Goal: Task Accomplishment & Management: Manage account settings

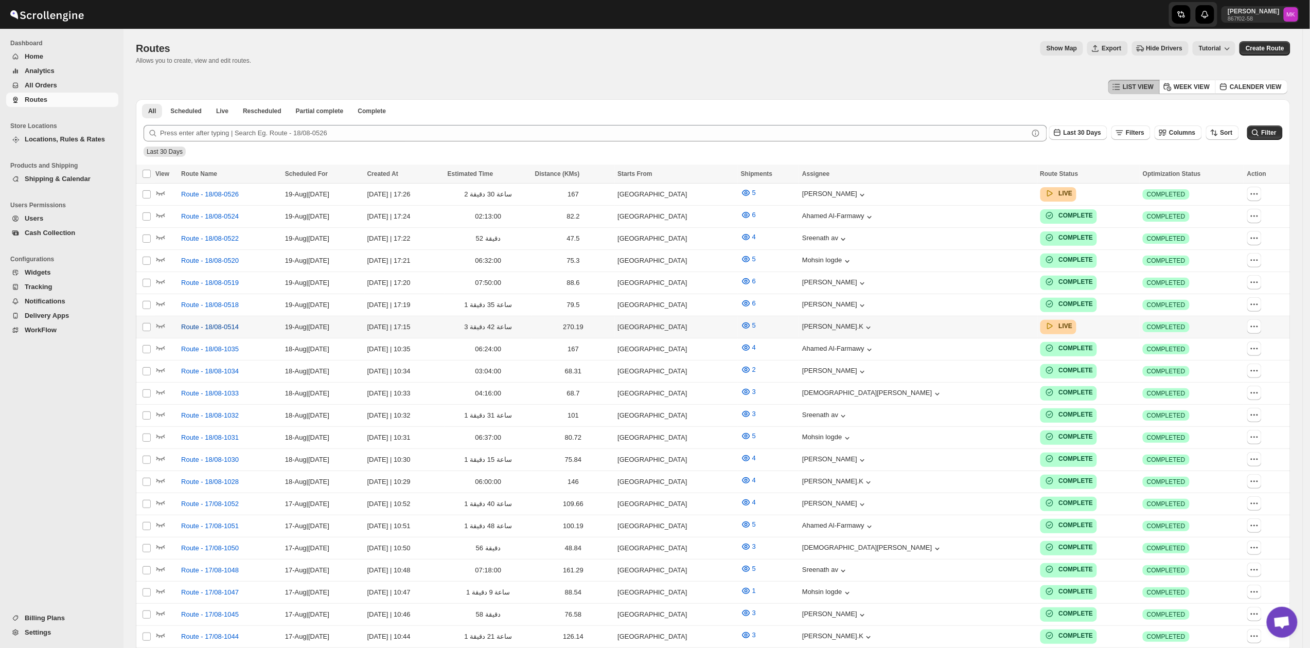
click at [195, 324] on span "Route - 18/08-0514" at bounding box center [210, 327] width 58 height 10
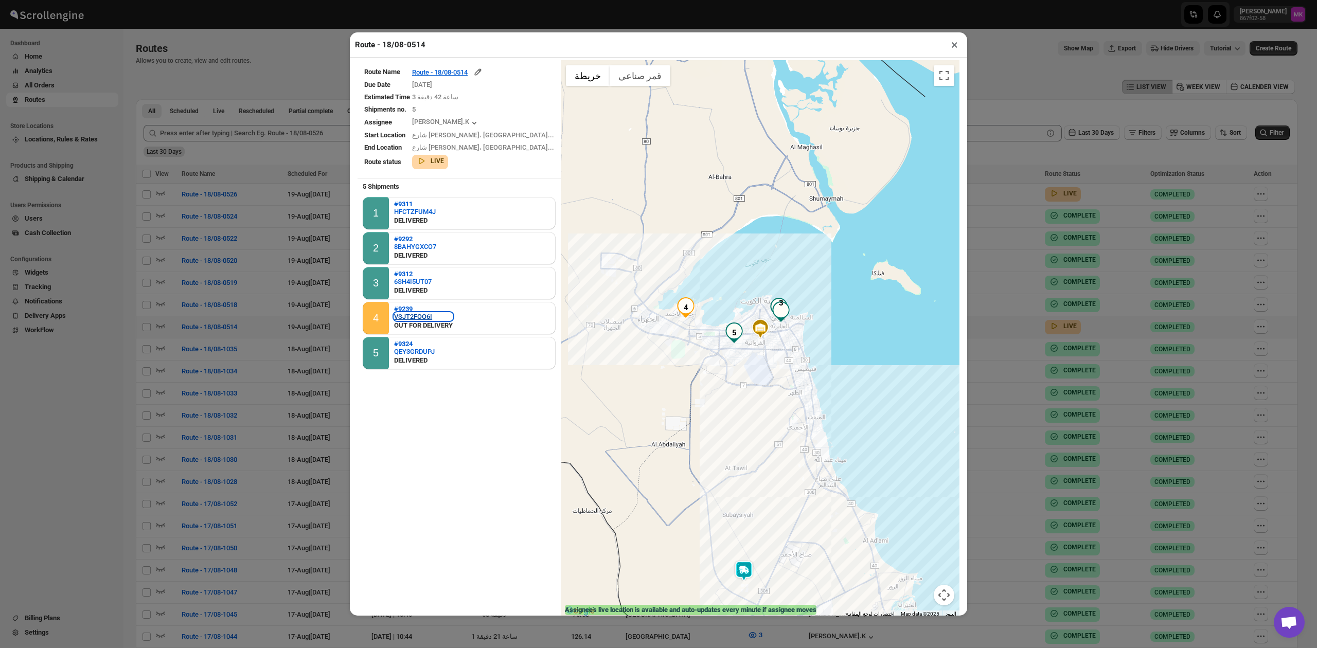
click at [420, 317] on div "VSJT2FOO6I" at bounding box center [423, 317] width 59 height 8
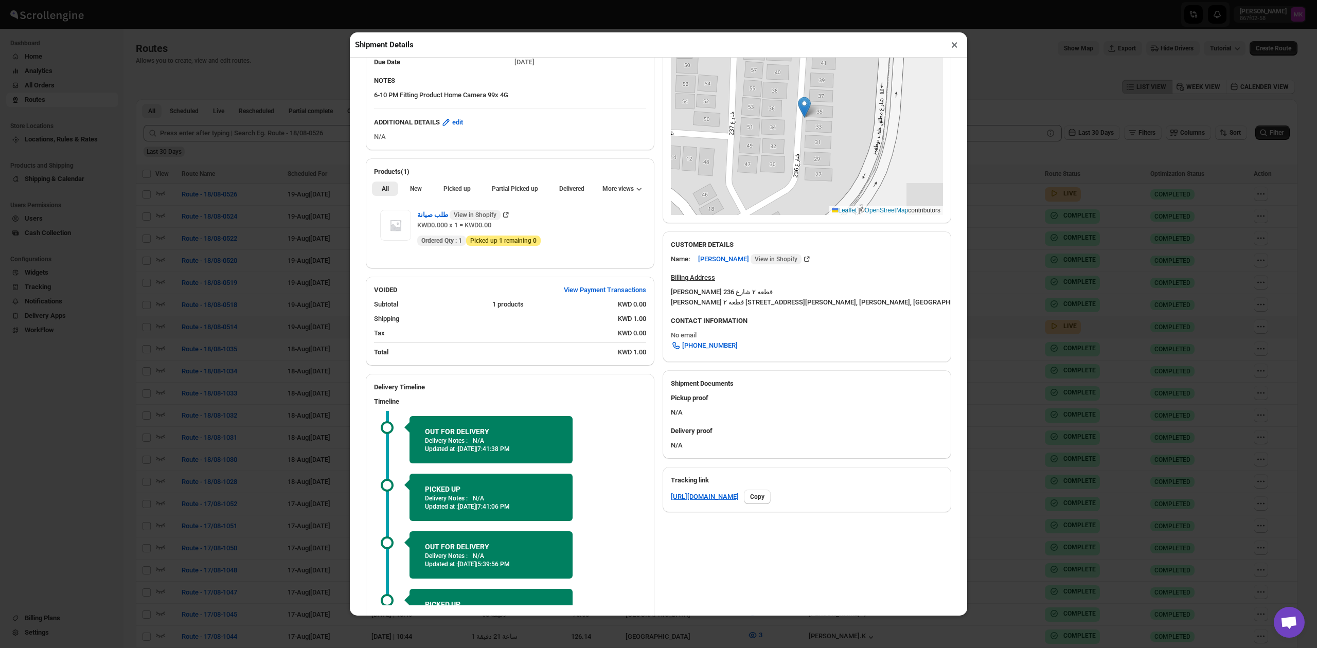
scroll to position [270, 0]
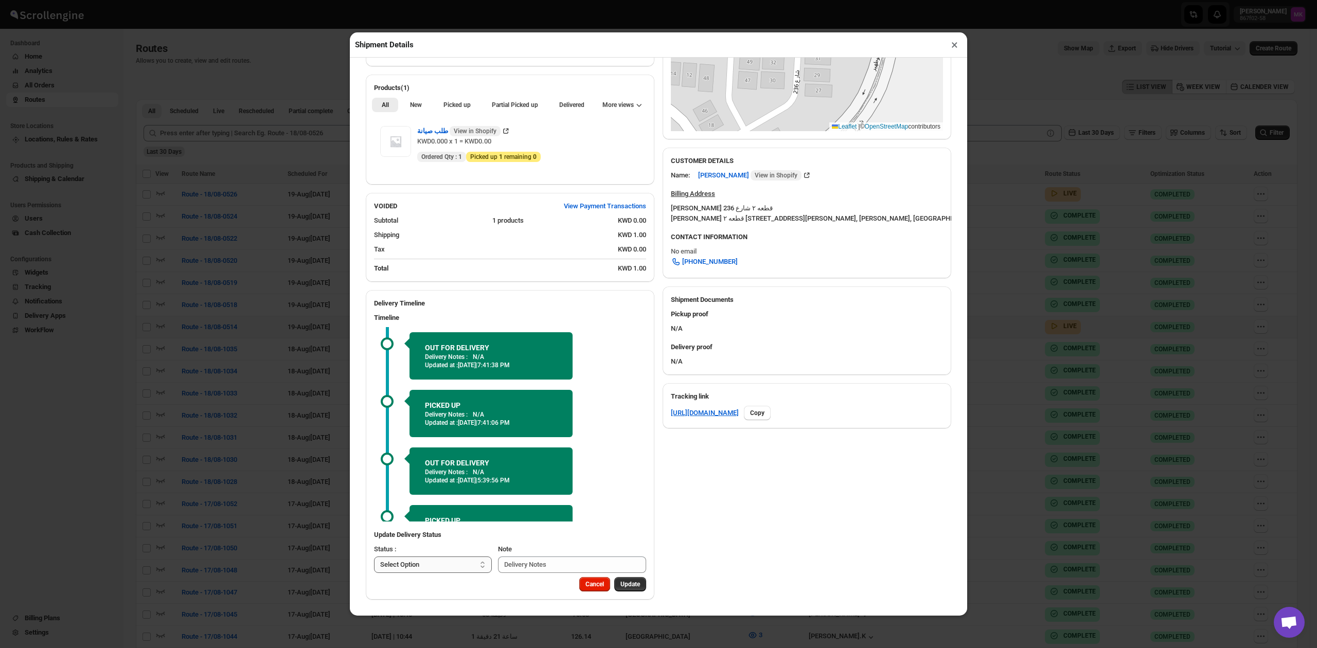
click at [422, 570] on select "Select Option PICKED UP DELIVERED CANCELLED" at bounding box center [433, 565] width 118 height 16
select select "DELIVERED"
click at [374, 557] on select "Select Option PICKED UP DELIVERED CANCELLED" at bounding box center [433, 565] width 118 height 16
click at [619, 589] on button "Pick Products" at bounding box center [620, 584] width 51 height 14
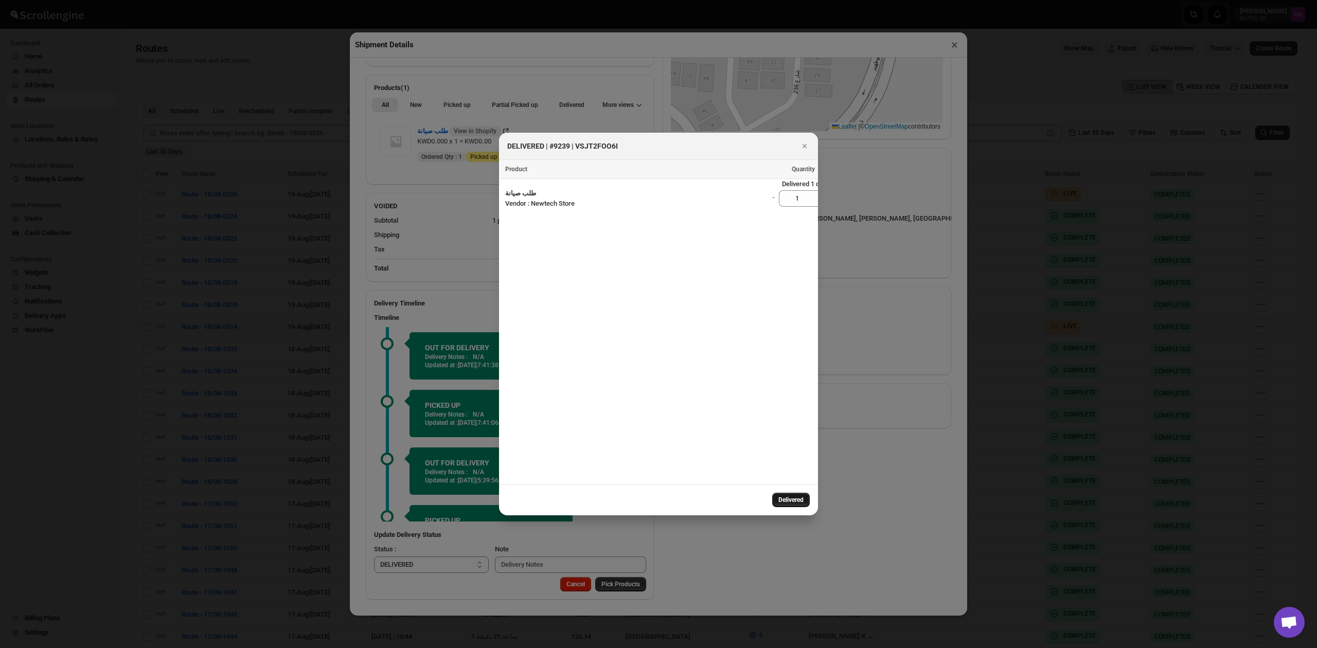
click at [786, 505] on button "Delivered" at bounding box center [791, 500] width 38 height 14
select select
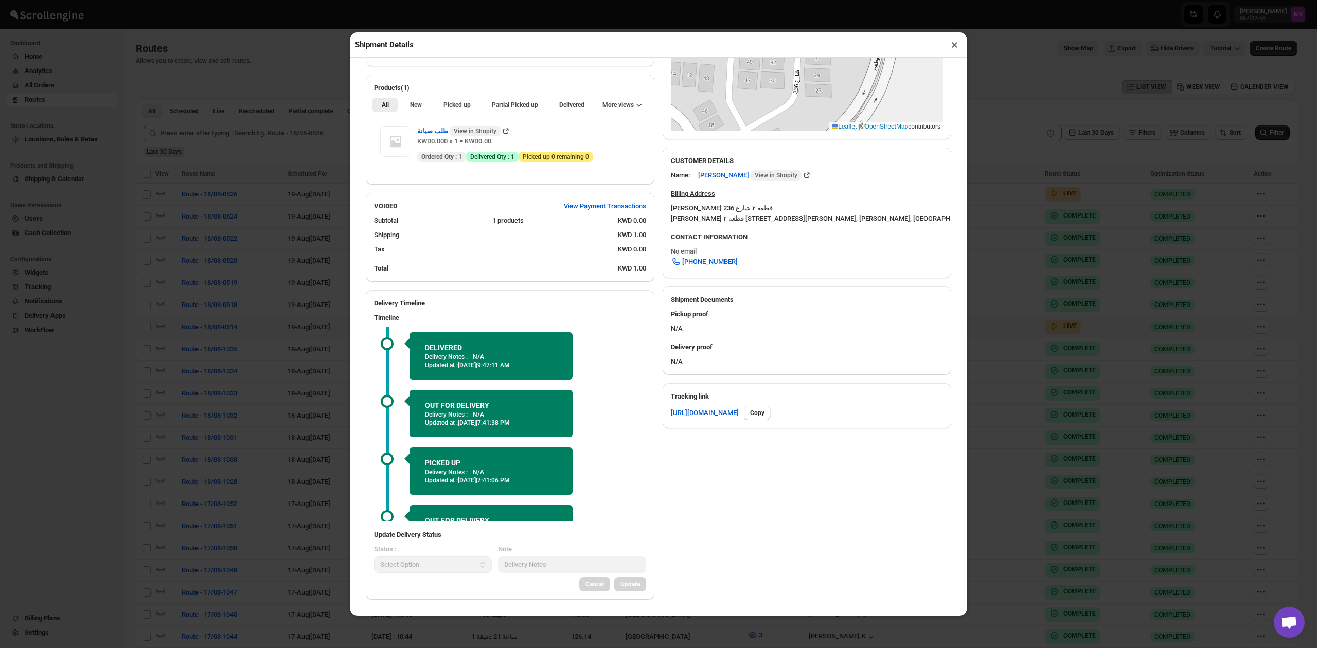
click at [958, 42] on button "×" at bounding box center [954, 45] width 15 height 14
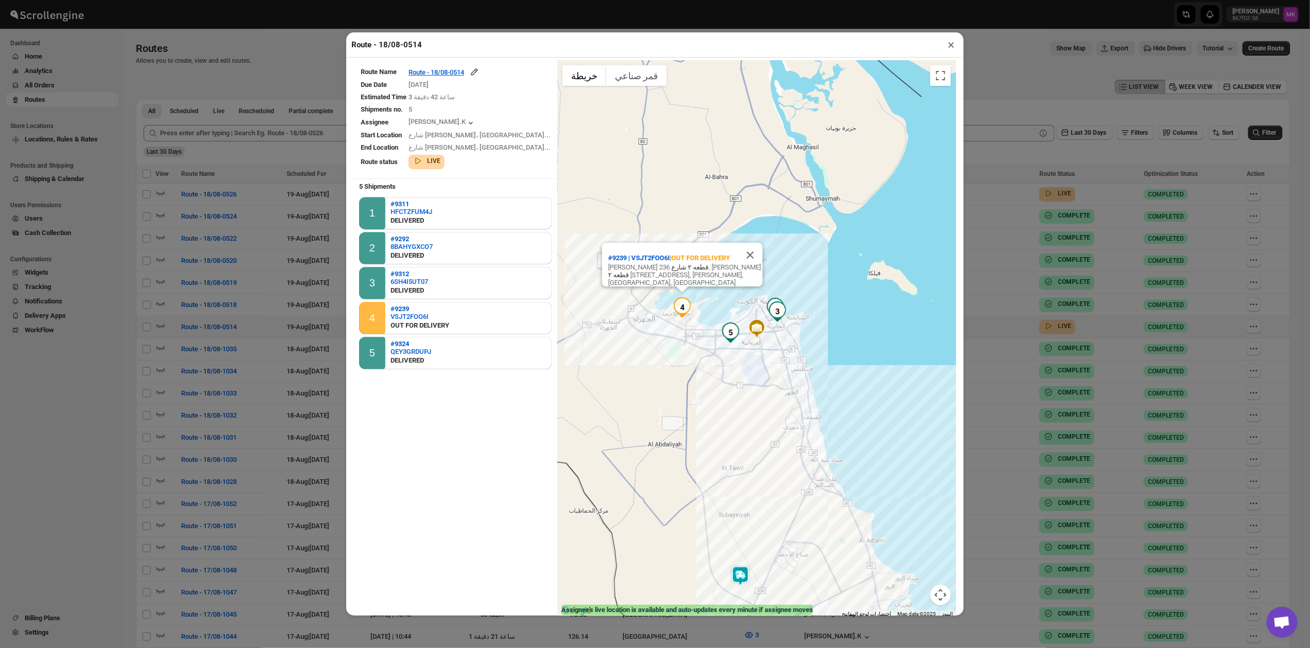
click at [958, 42] on button "×" at bounding box center [950, 45] width 15 height 14
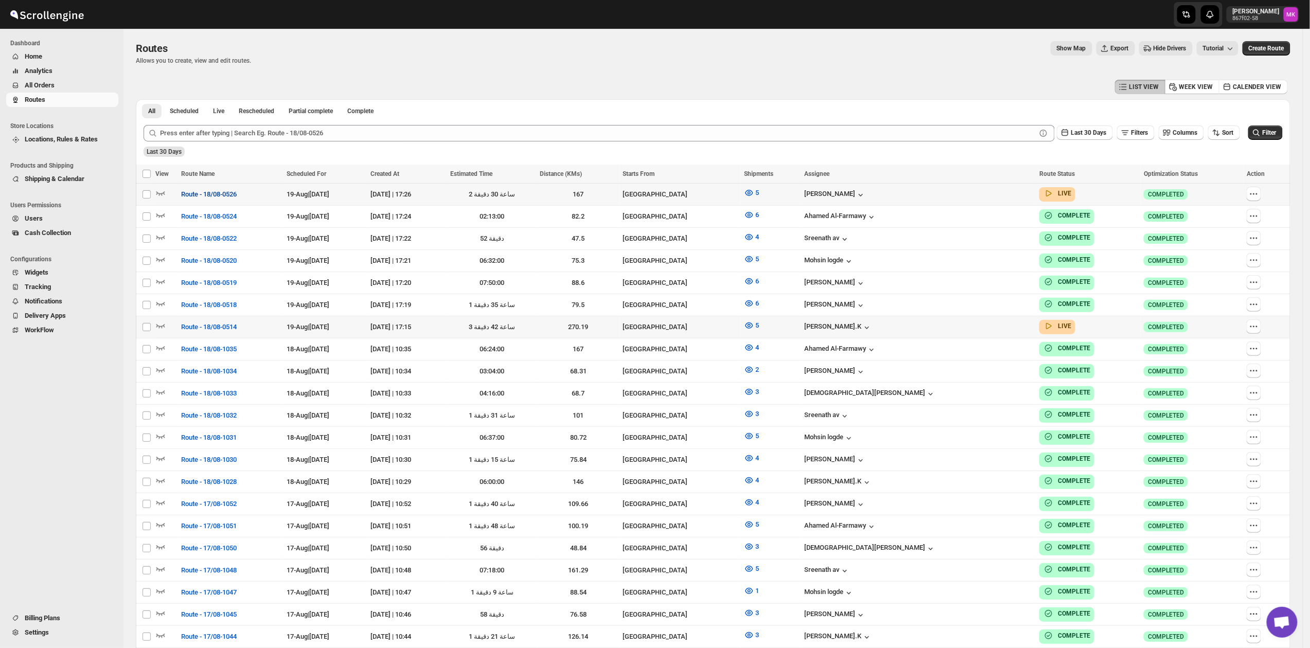
click at [206, 192] on span "Route - 18/08-0526" at bounding box center [209, 194] width 56 height 10
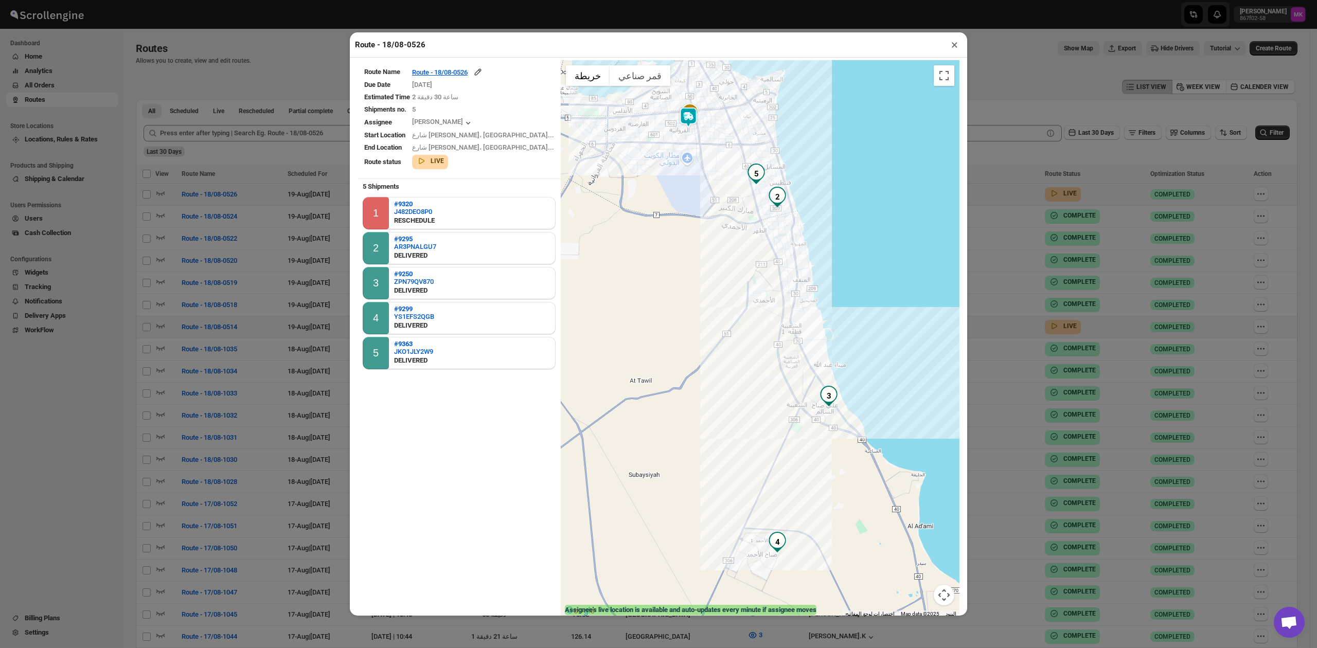
click at [468, 64] on table "Route Name Route - 18/08-0526 Due Date 8/18/2025 Estimated Time 2 ساعة 30 دقيقة…" at bounding box center [458, 118] width 203 height 116
click at [459, 72] on div "Route - 18/08-0526" at bounding box center [447, 72] width 71 height 10
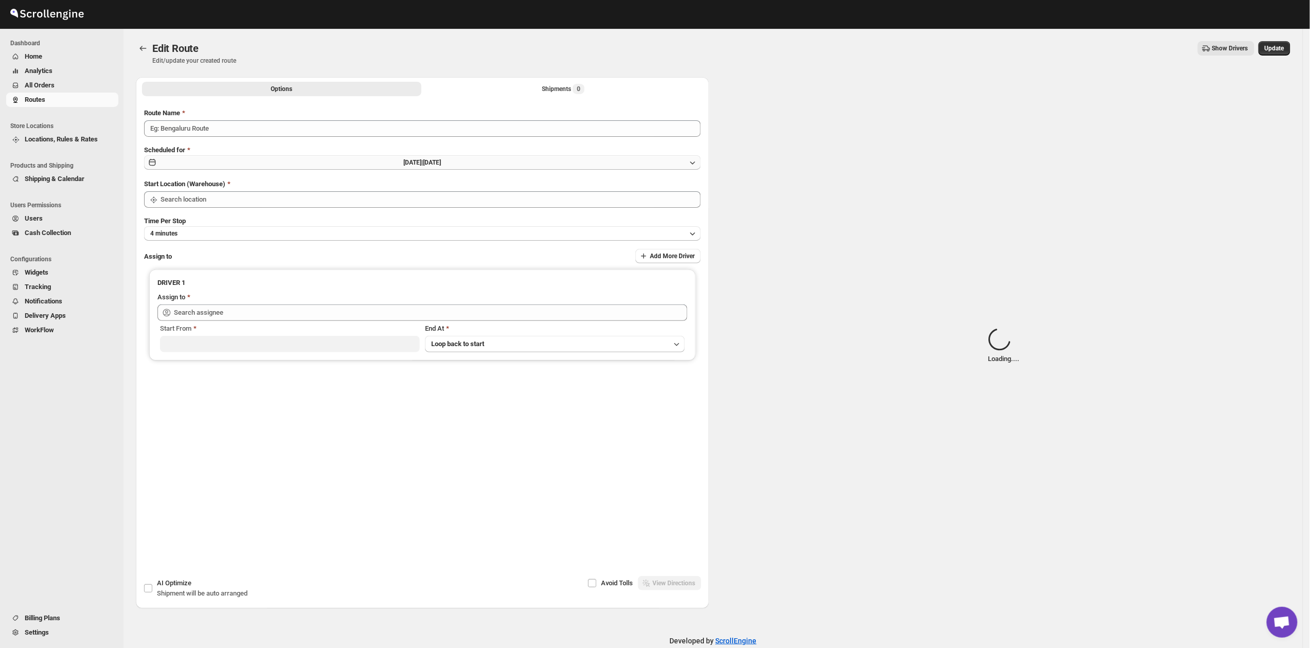
type input "Route - 18/08-0526"
type input "Kuwait City"
type input "Mohammad Tanweer Alam (mdt8642@gmail.com)"
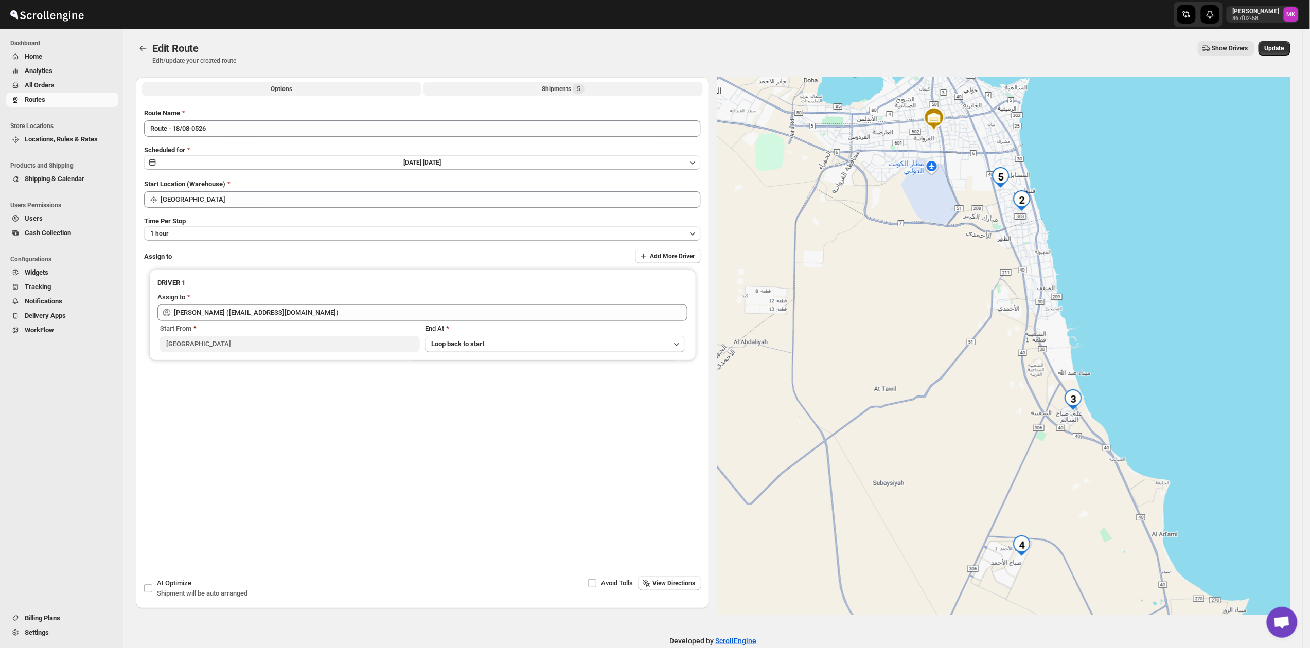
click at [537, 93] on button "Shipments 5" at bounding box center [562, 89] width 279 height 14
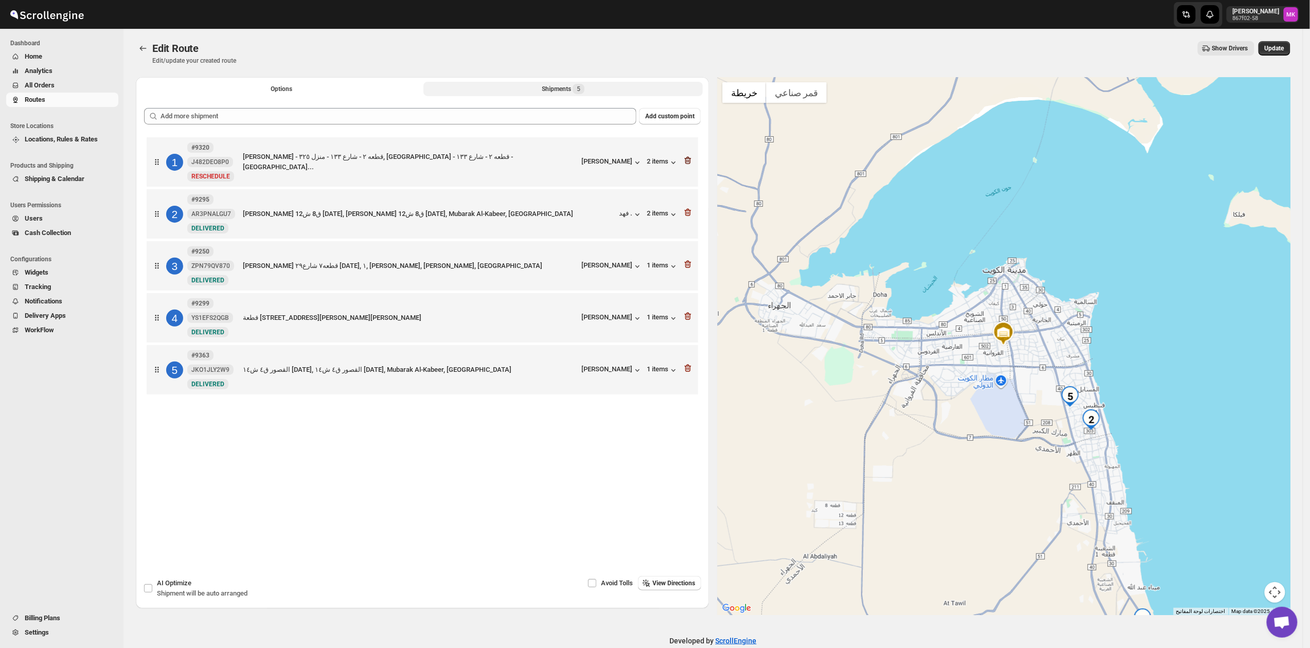
click at [688, 164] on icon "button" at bounding box center [688, 160] width 10 height 10
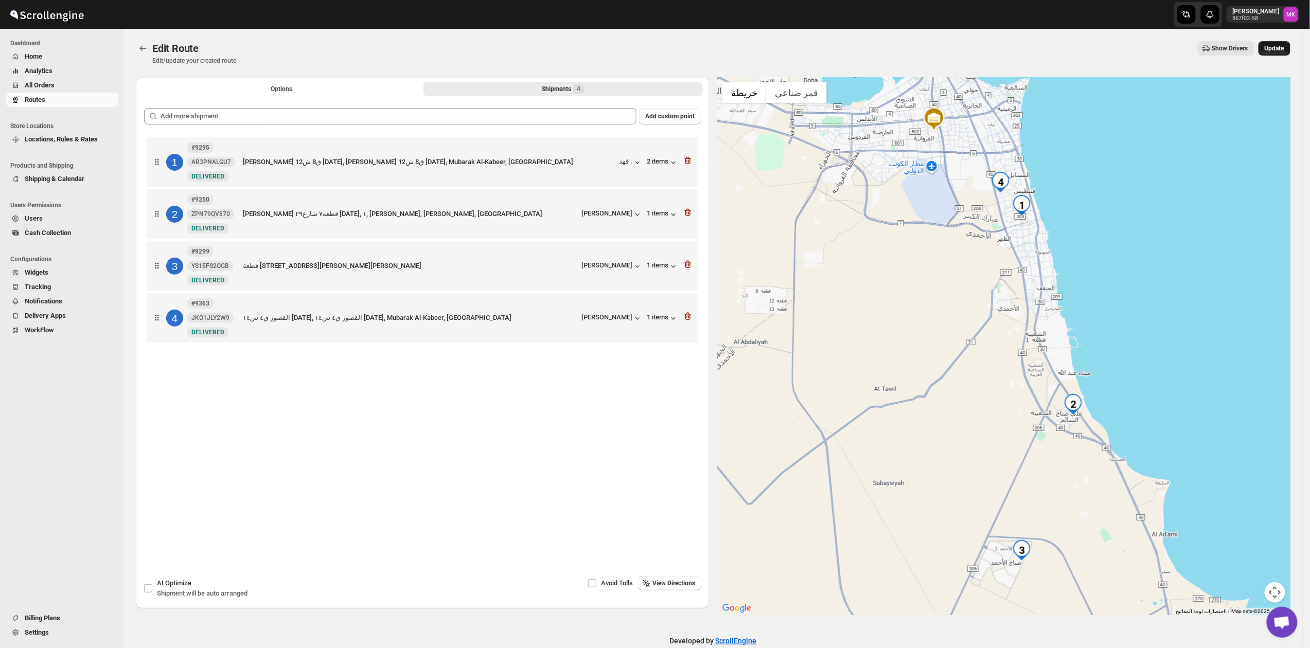
click at [1279, 47] on span "Update" at bounding box center [1274, 48] width 20 height 8
